Goal: Transaction & Acquisition: Download file/media

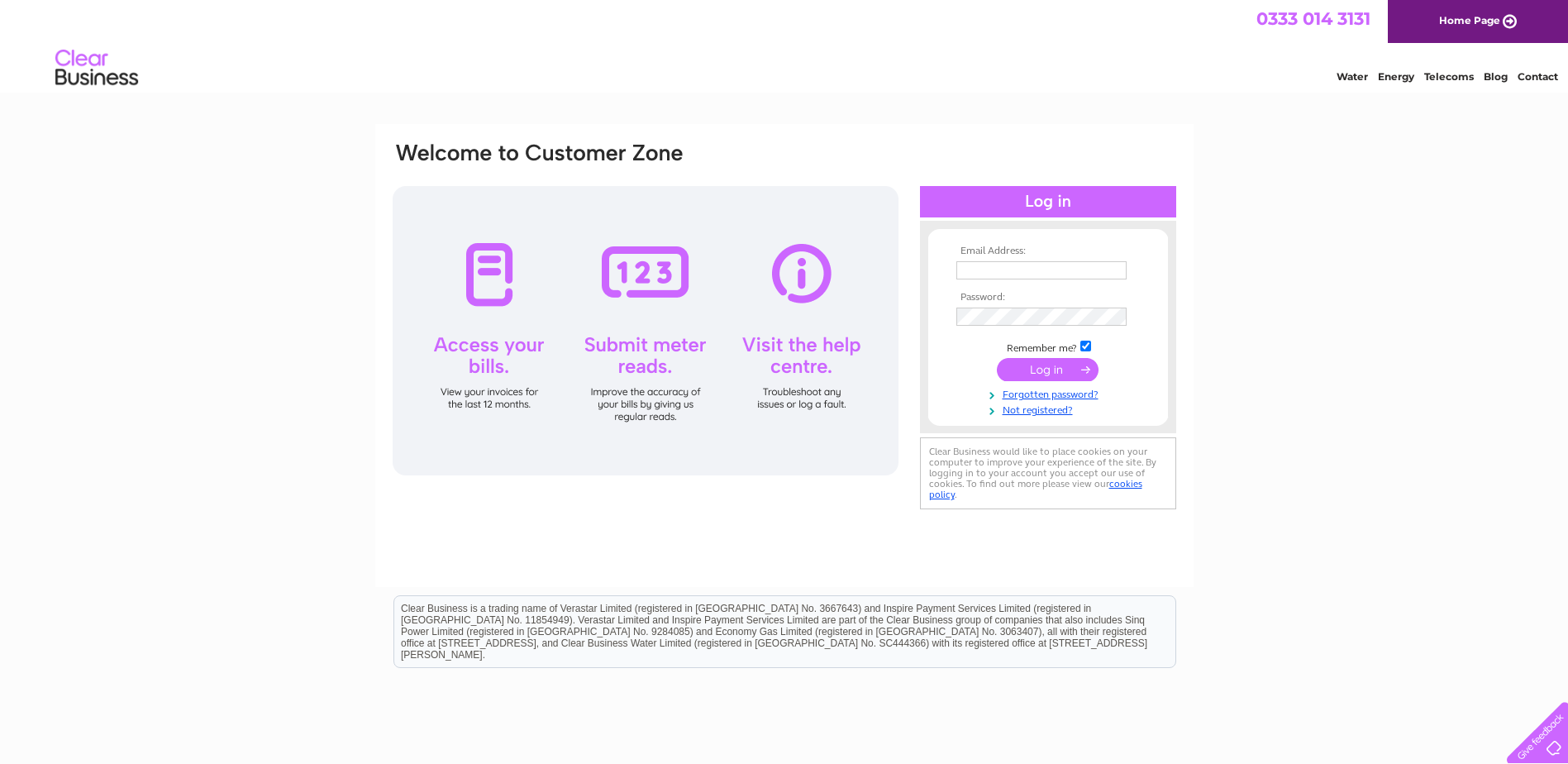
type input "[EMAIL_ADDRESS][DOMAIN_NAME]"
click at [1041, 375] on input "submit" at bounding box center [1047, 369] width 102 height 24
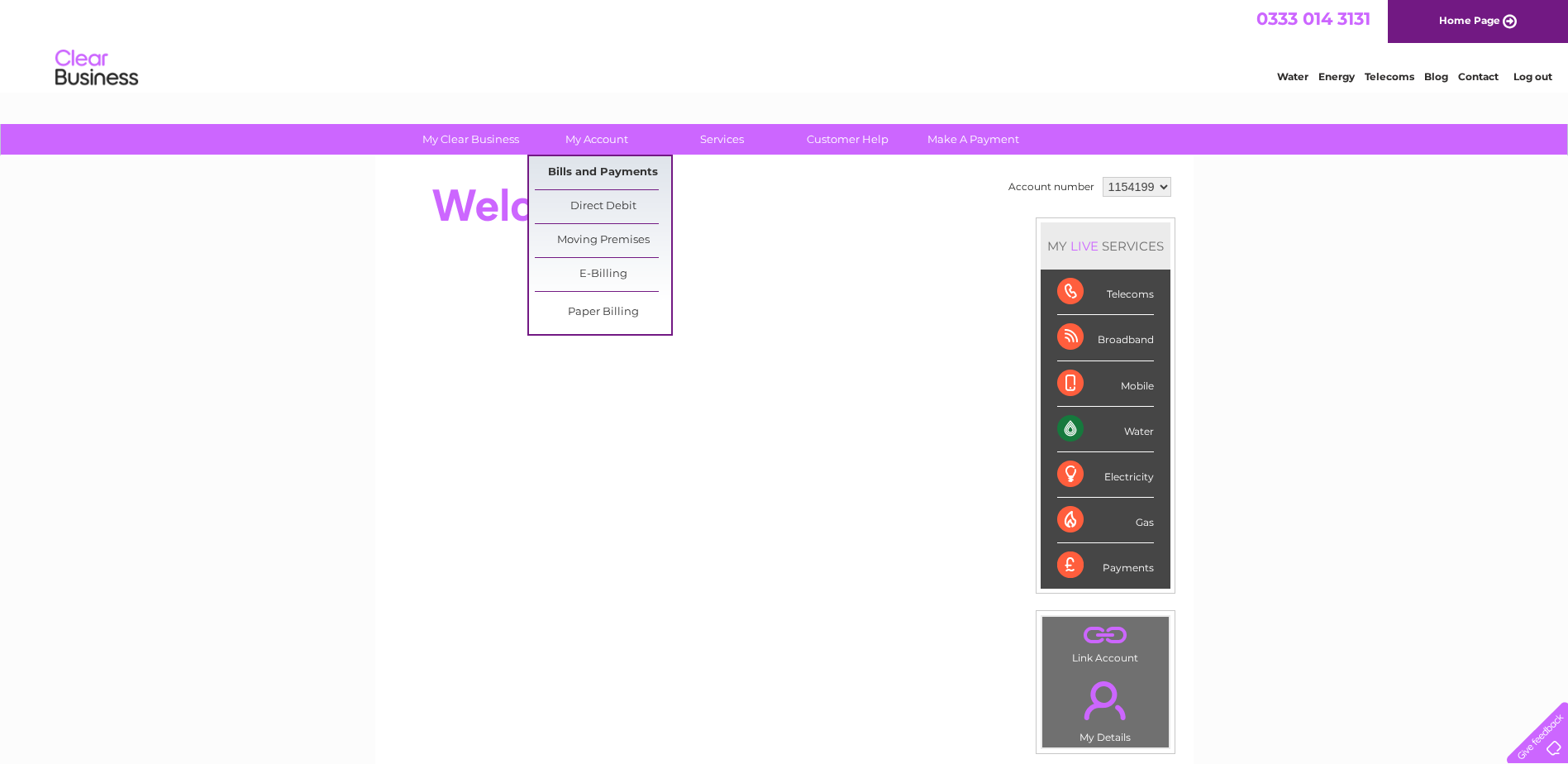
click at [602, 169] on link "Bills and Payments" at bounding box center [602, 172] width 137 height 33
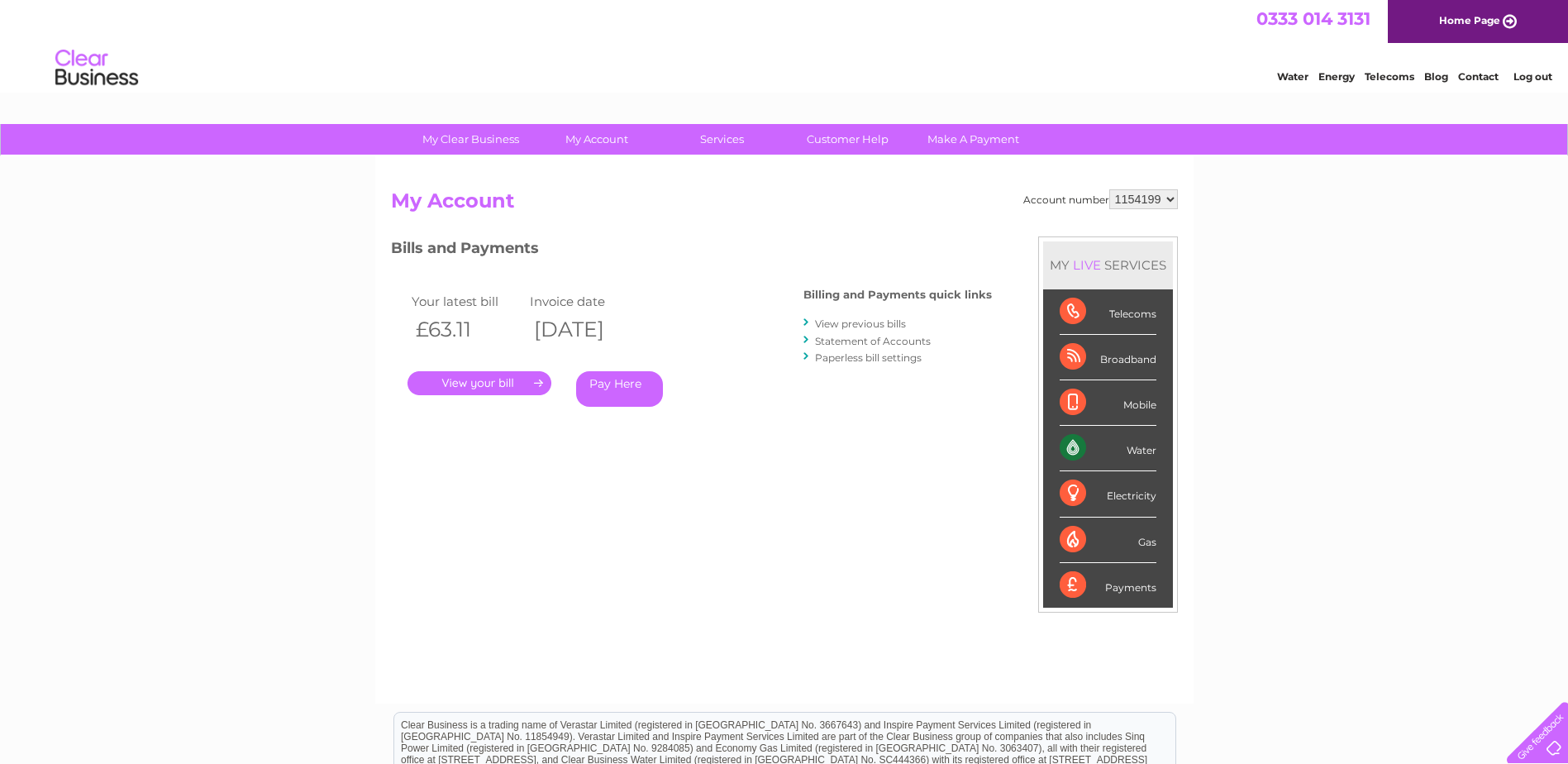
click at [461, 383] on link "." at bounding box center [479, 383] width 144 height 24
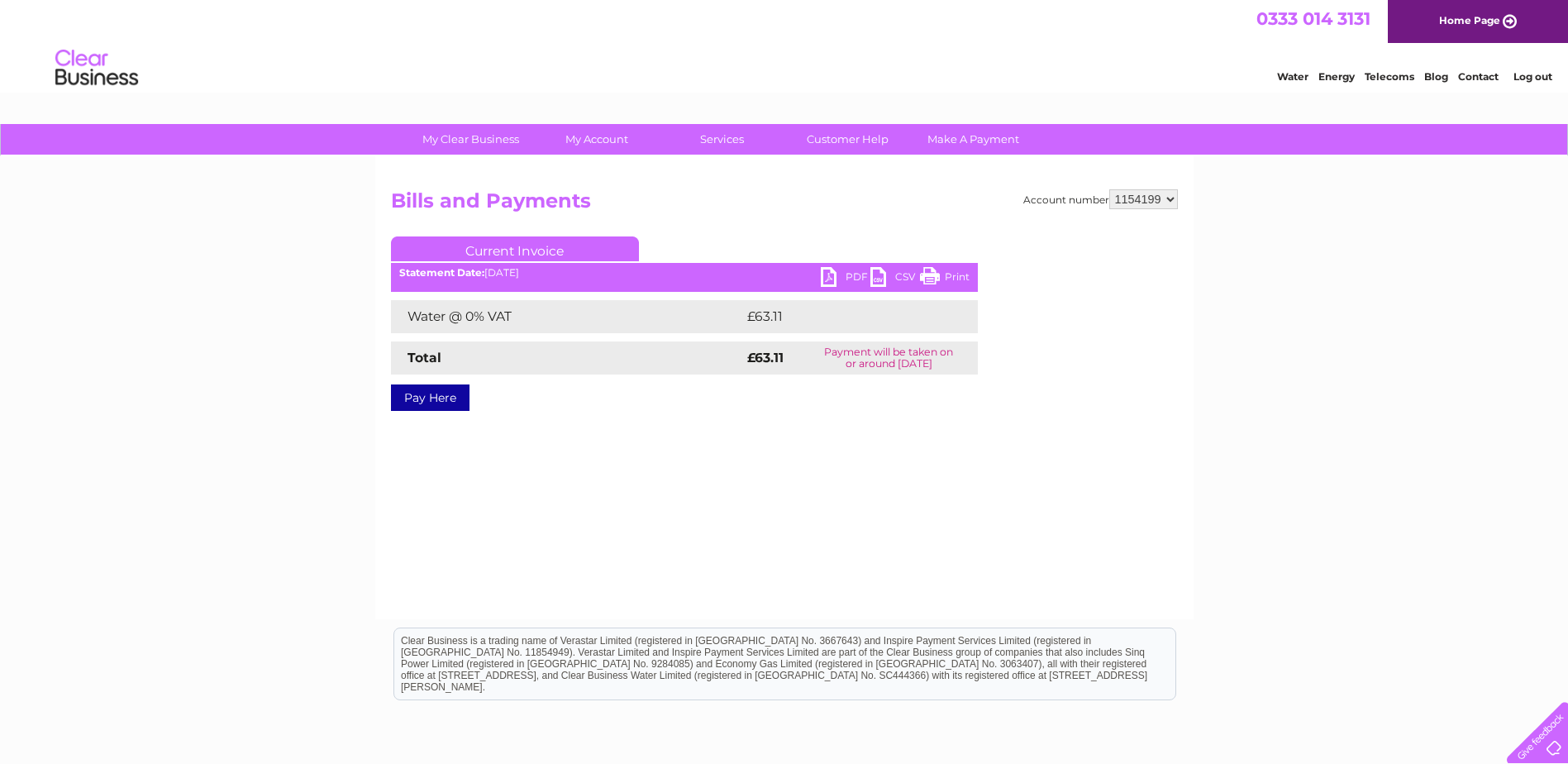
click at [838, 274] on link "PDF" at bounding box center [845, 280] width 50 height 24
